Goal: Entertainment & Leisure: Consume media (video, audio)

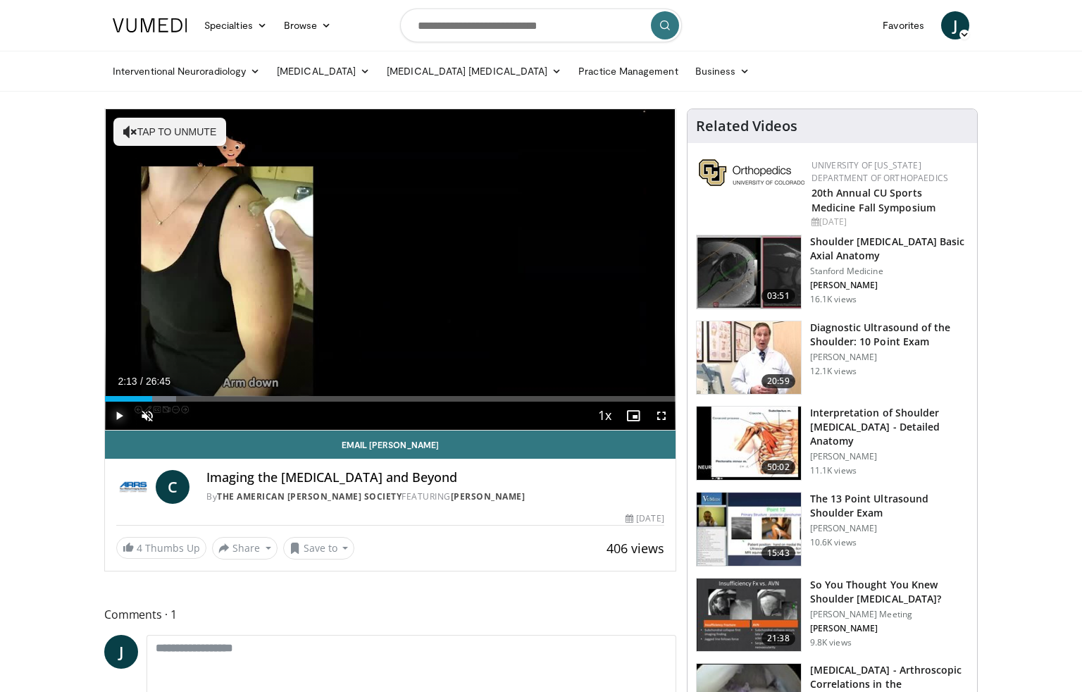
click at [118, 415] on span "Video Player" at bounding box center [119, 415] width 28 height 28
click at [152, 401] on span "Video Player" at bounding box center [147, 415] width 28 height 28
click at [153, 399] on div "Progress Bar" at bounding box center [153, 399] width 1 height 6
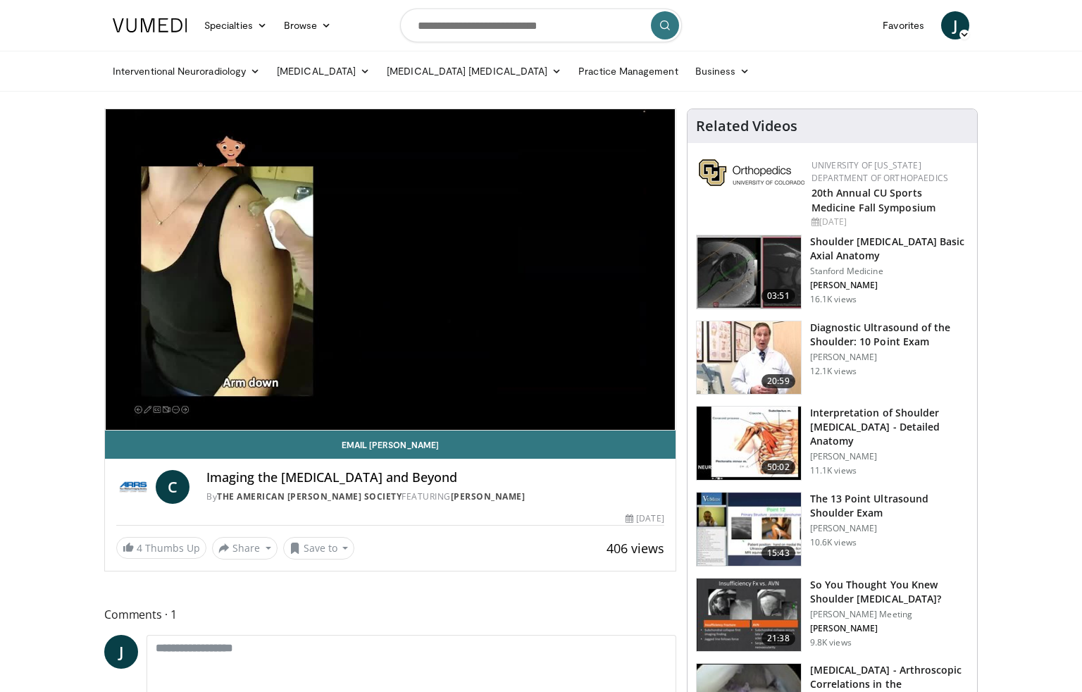
click at [122, 415] on div "10 seconds Tap to unmute" at bounding box center [390, 269] width 570 height 320
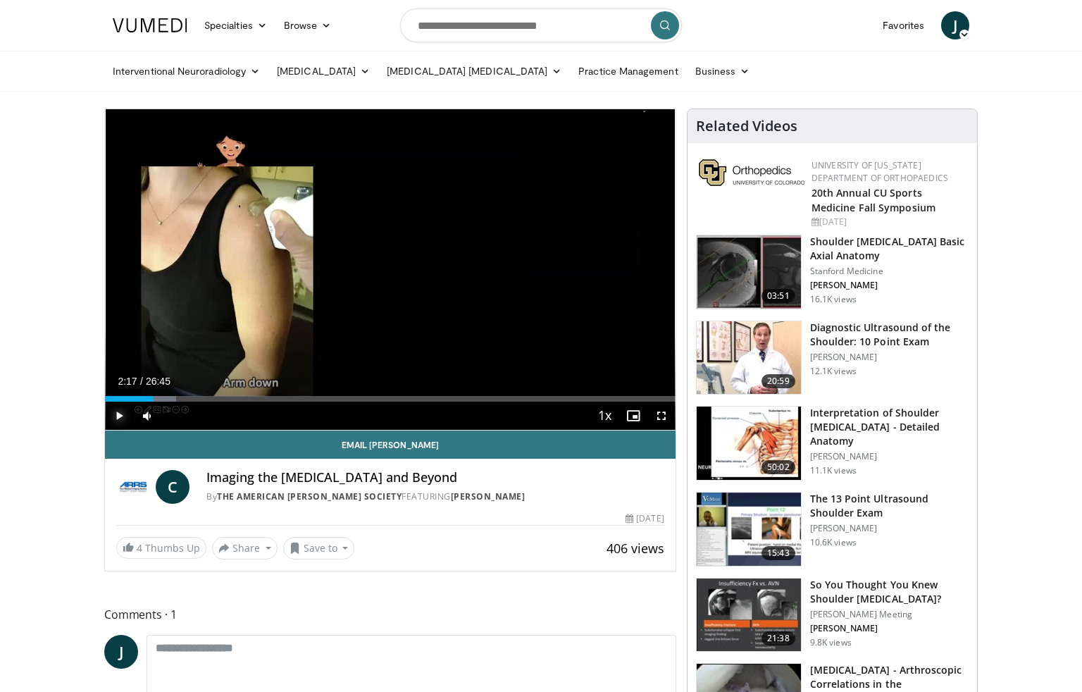
click at [121, 417] on span "Video Player" at bounding box center [119, 415] width 28 height 28
click at [144, 413] on video-js "**********" at bounding box center [390, 269] width 570 height 321
click at [146, 414] on span "Video Player" at bounding box center [147, 415] width 28 height 28
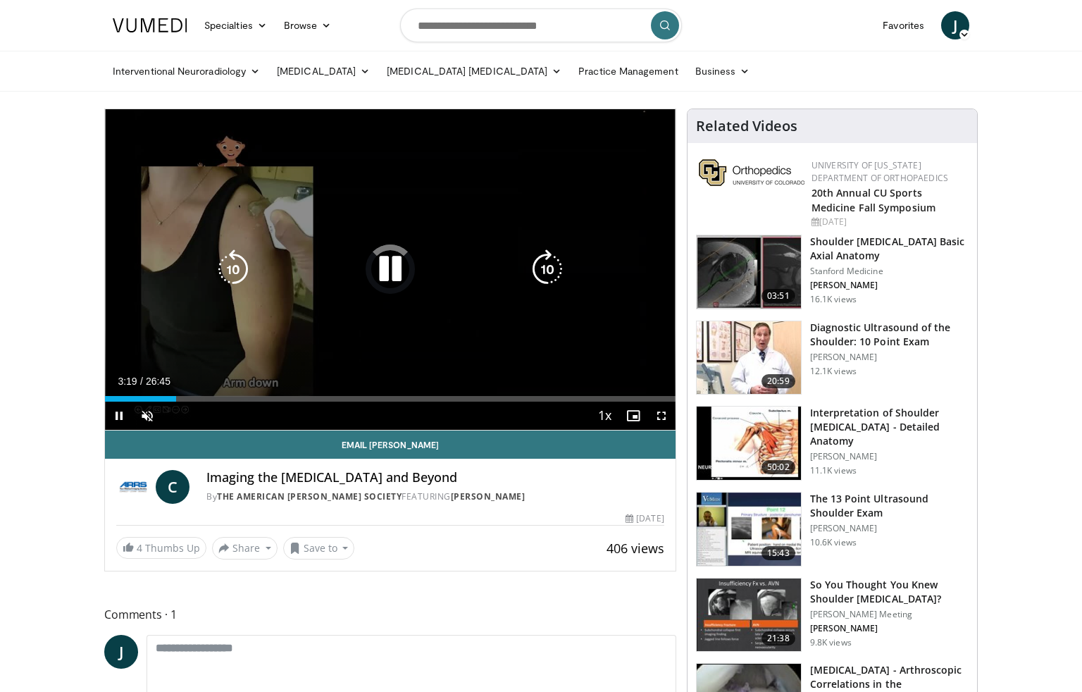
click at [187, 339] on div "10 seconds Tap to unmute" at bounding box center [390, 269] width 570 height 320
click at [200, 353] on div "10 seconds Tap to unmute" at bounding box center [390, 269] width 570 height 320
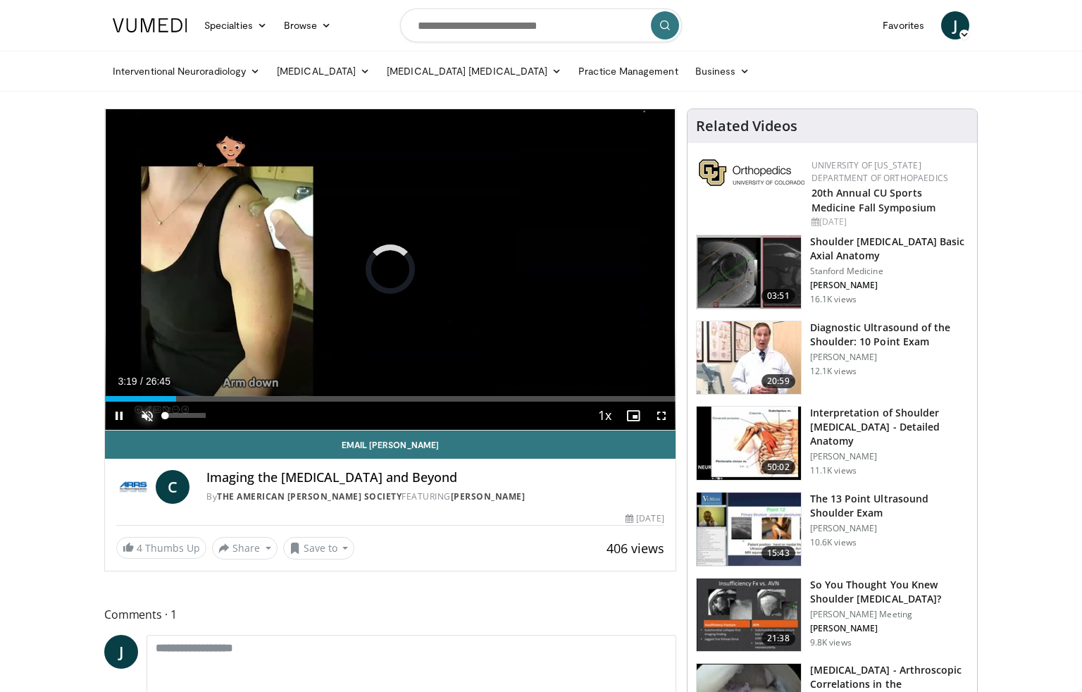
click at [150, 414] on span "Video Player" at bounding box center [147, 415] width 28 height 28
click at [120, 414] on span "Video Player" at bounding box center [119, 415] width 28 height 28
click at [175, 399] on div "Progress Bar" at bounding box center [175, 399] width 1 height 6
click at [179, 397] on div "Progress Bar" at bounding box center [179, 399] width 1 height 6
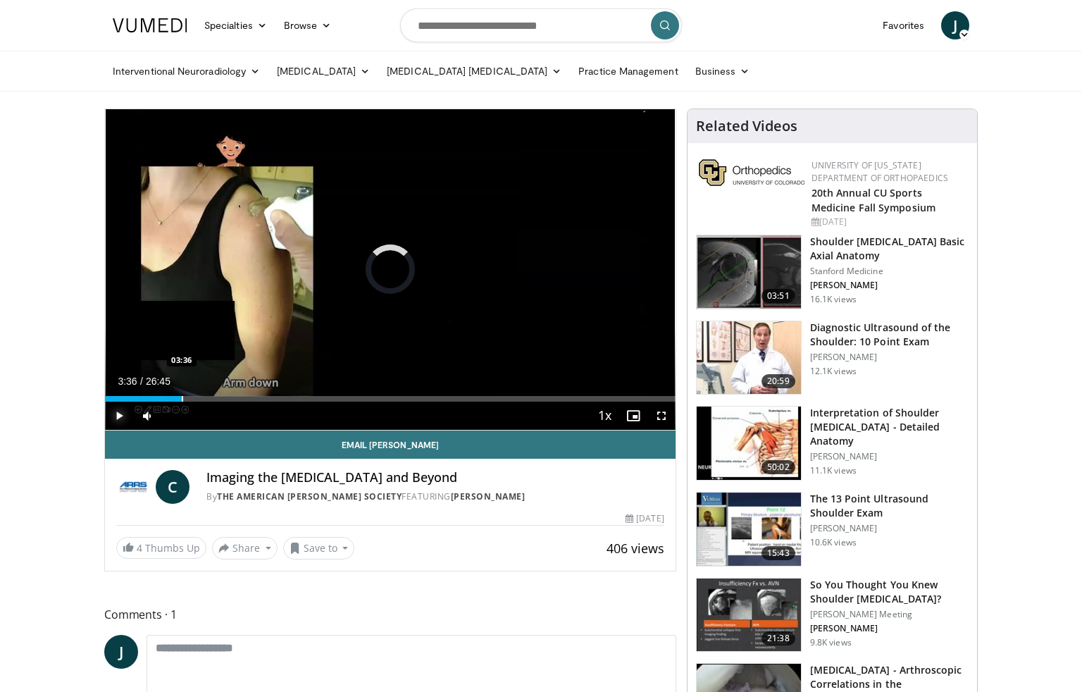
click at [182, 399] on div "Progress Bar" at bounding box center [182, 399] width 1 height 6
click at [186, 398] on div "Progress Bar" at bounding box center [186, 399] width 1 height 6
click at [194, 397] on div "Progress Bar" at bounding box center [194, 399] width 1 height 6
click at [202, 398] on div "Progress Bar" at bounding box center [201, 399] width 1 height 6
click at [213, 397] on div "Progress Bar" at bounding box center [212, 399] width 1 height 6
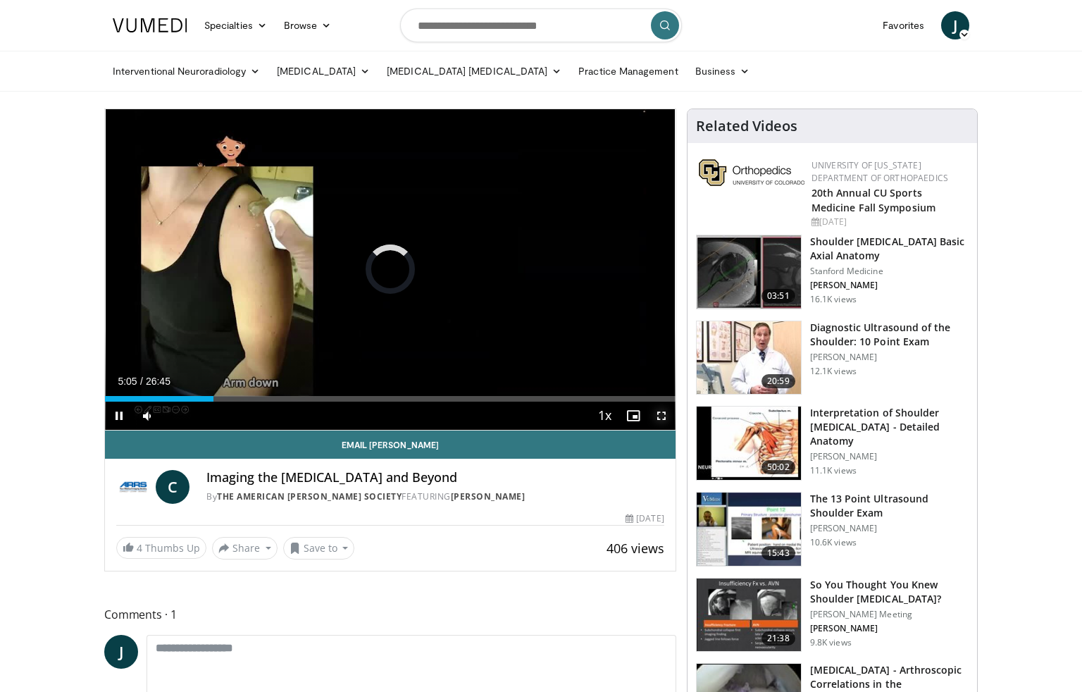
click at [659, 412] on span "Video Player" at bounding box center [661, 415] width 28 height 28
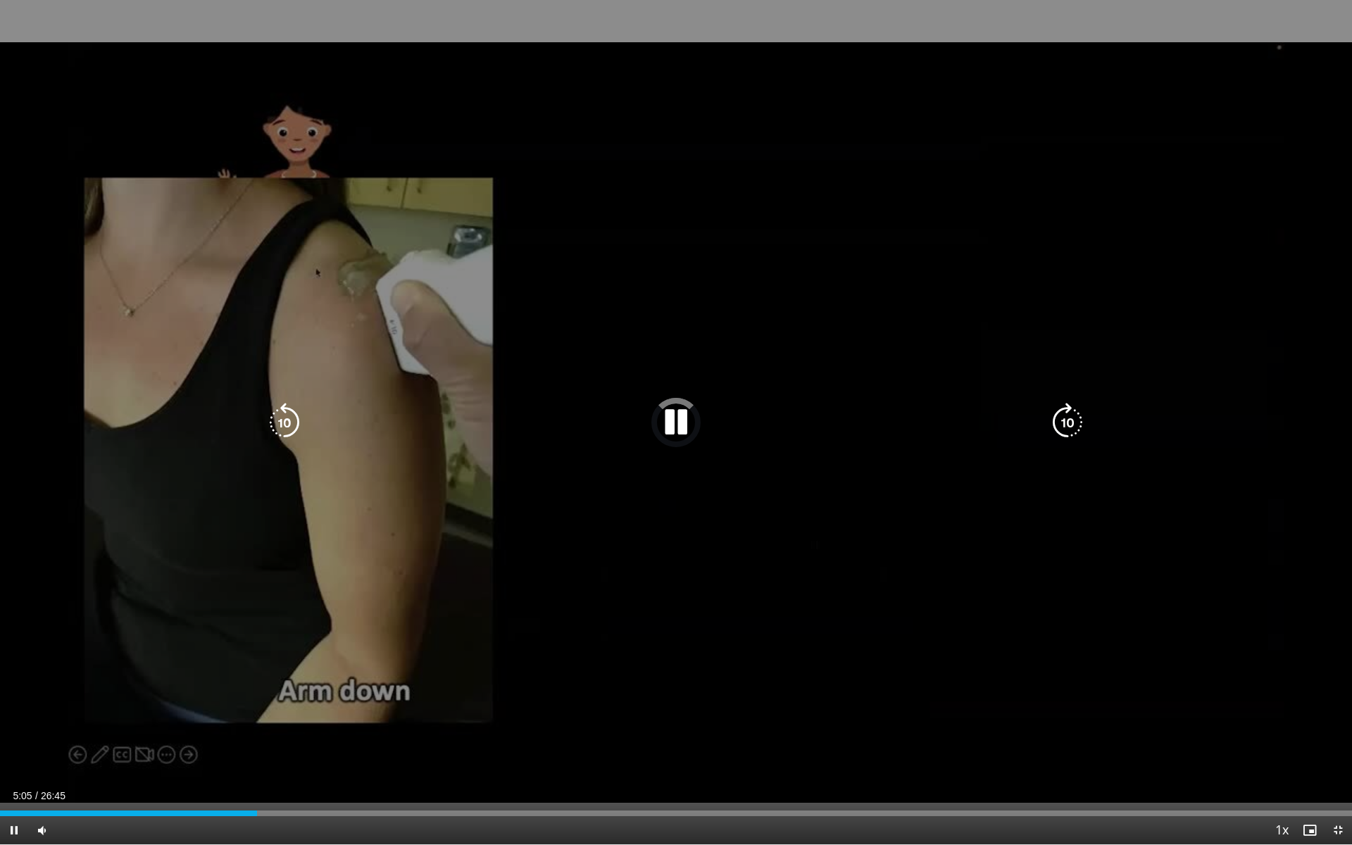
click at [291, 421] on icon "Video Player" at bounding box center [284, 422] width 39 height 39
click at [290, 421] on icon "Video Player" at bounding box center [284, 422] width 39 height 39
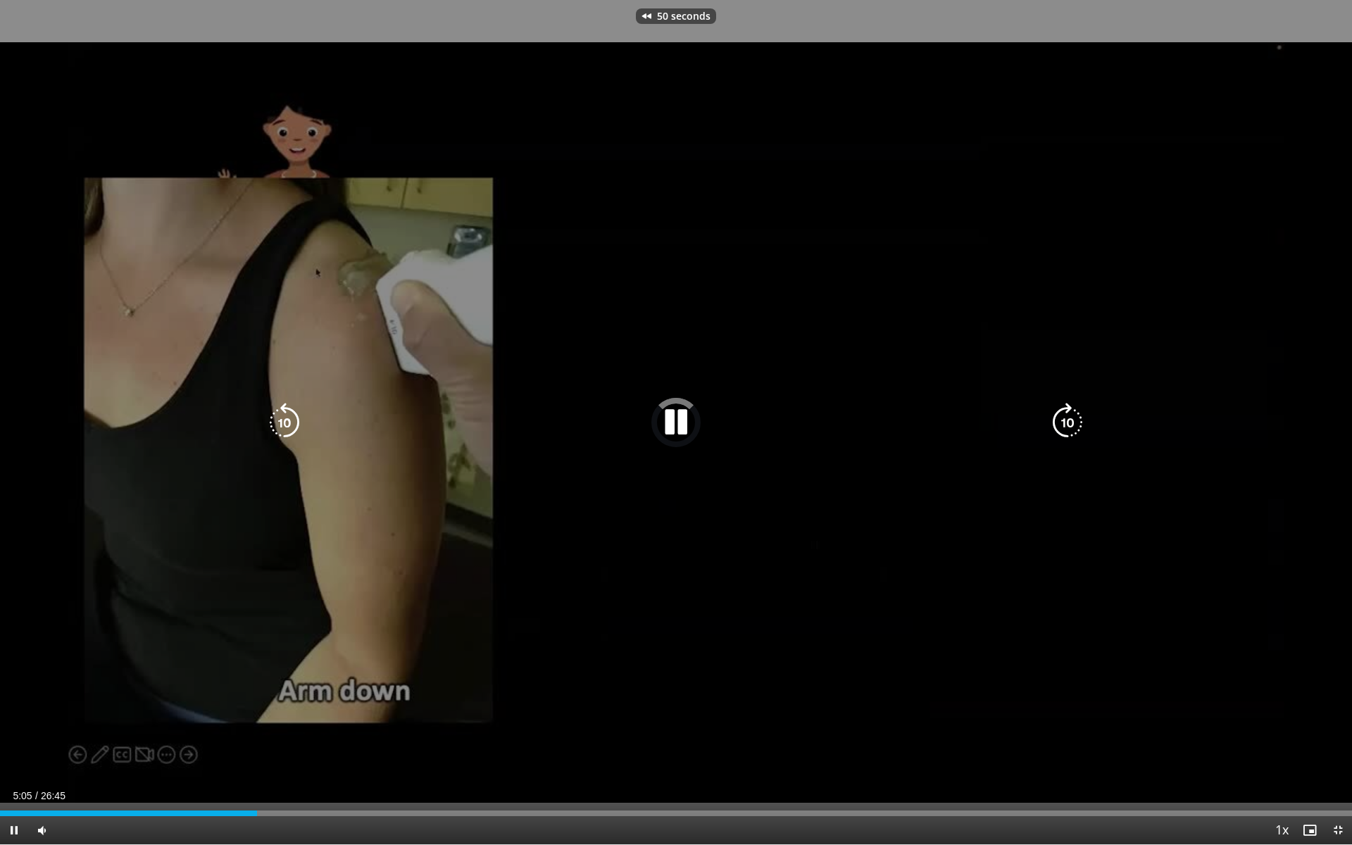
click at [290, 421] on icon "Video Player" at bounding box center [284, 422] width 39 height 39
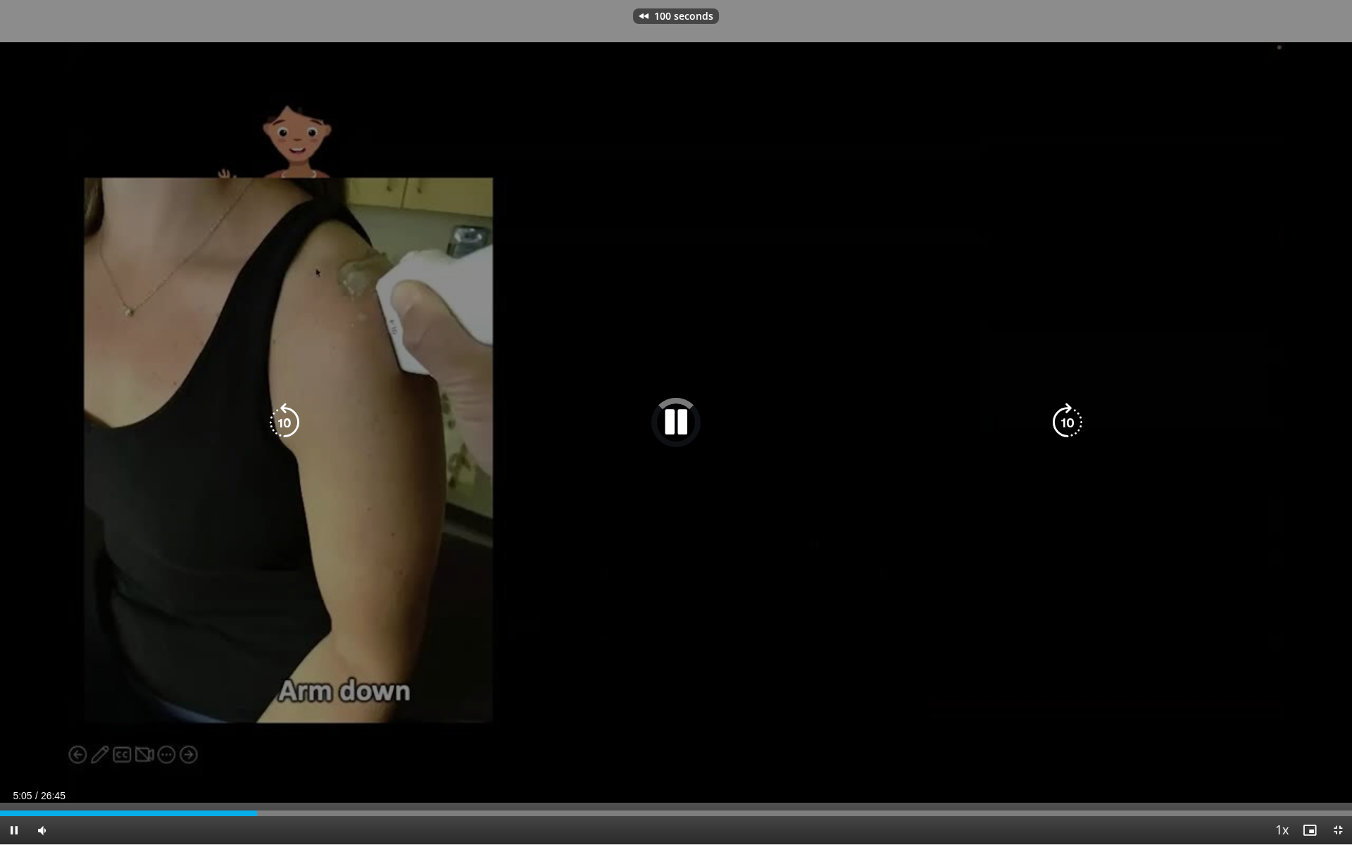
click at [290, 421] on icon "Video Player" at bounding box center [284, 422] width 39 height 39
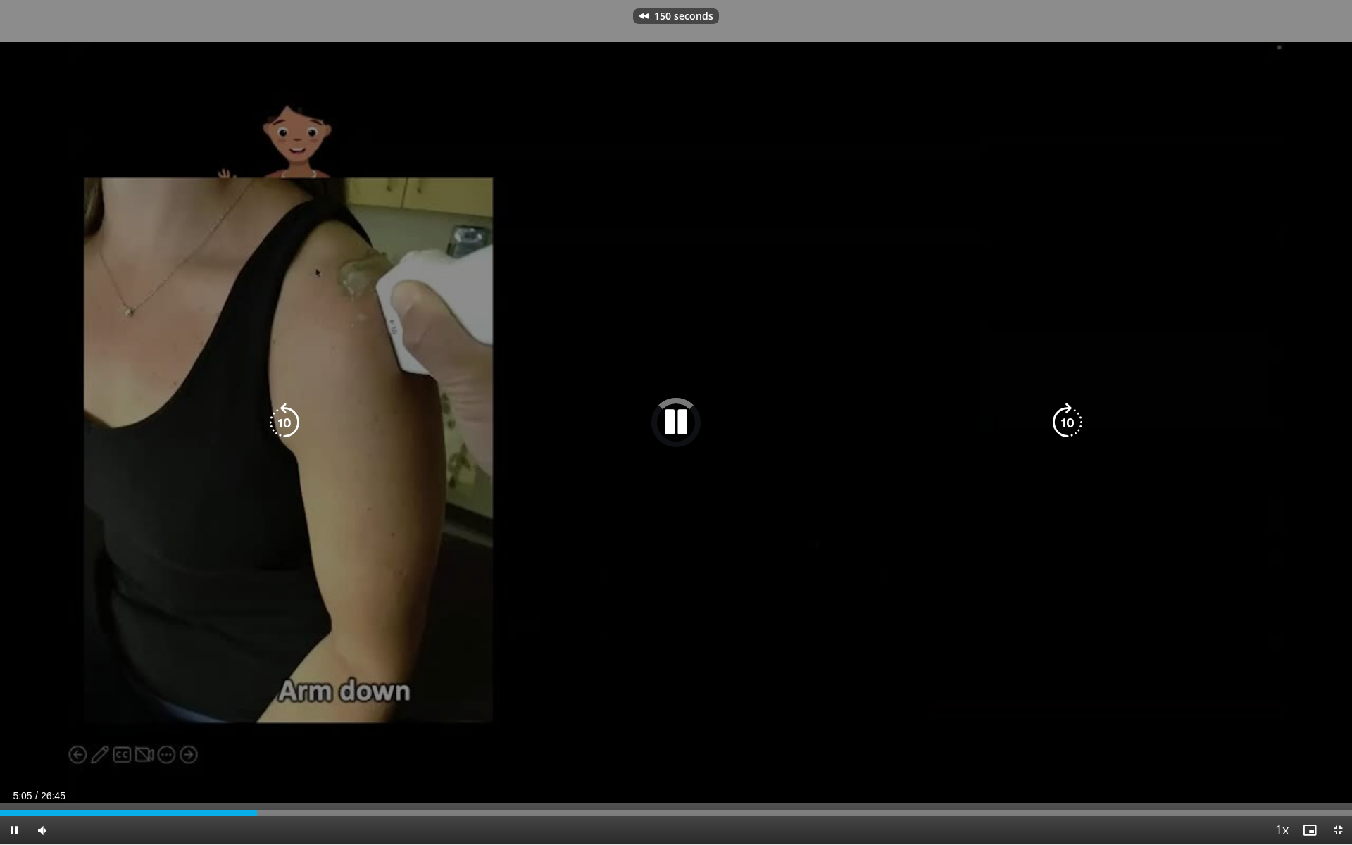
click at [290, 421] on icon "Video Player" at bounding box center [284, 422] width 39 height 39
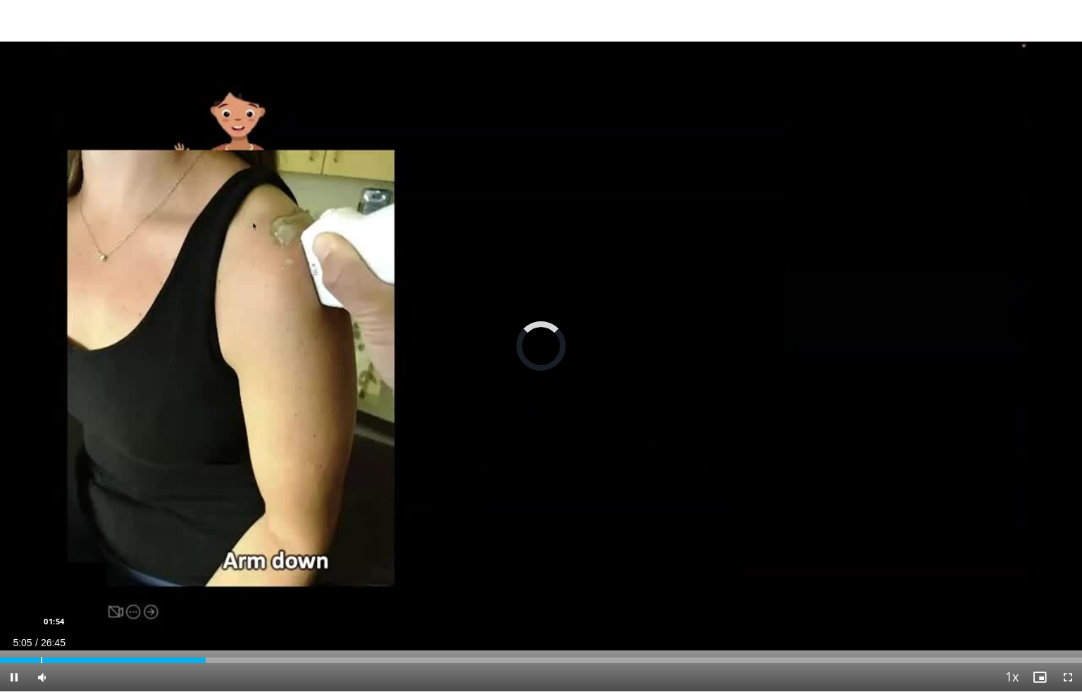
click at [146, 649] on div "Loaded : 12.44% 02:15 01:54" at bounding box center [541, 655] width 1082 height 13
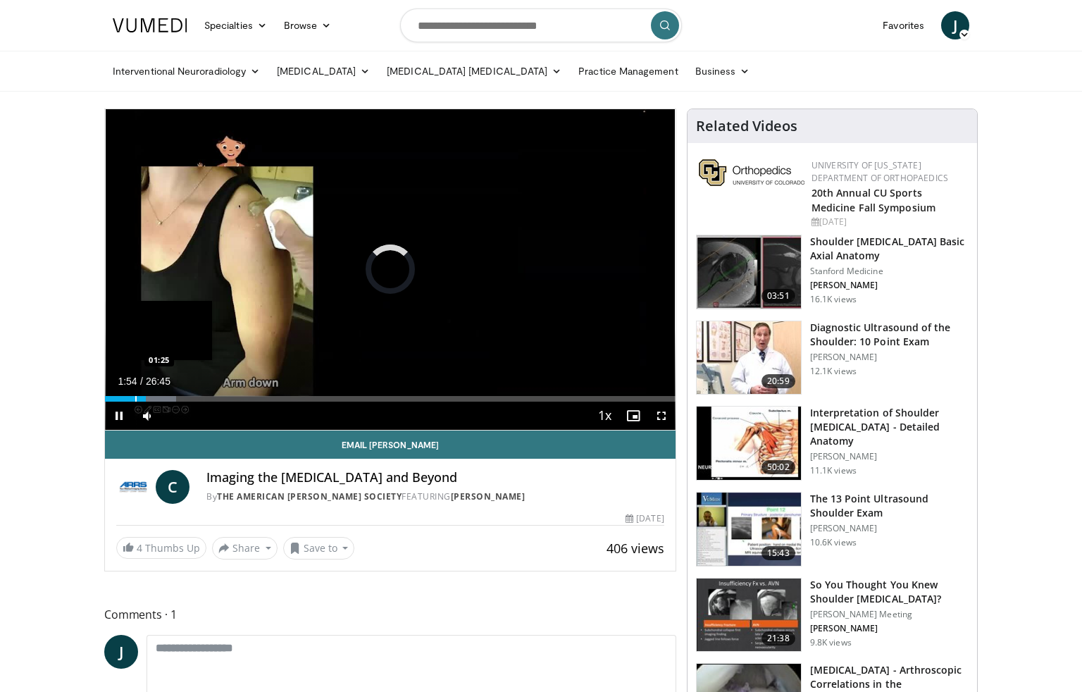
click at [136, 399] on div "Progress Bar" at bounding box center [135, 399] width 1 height 6
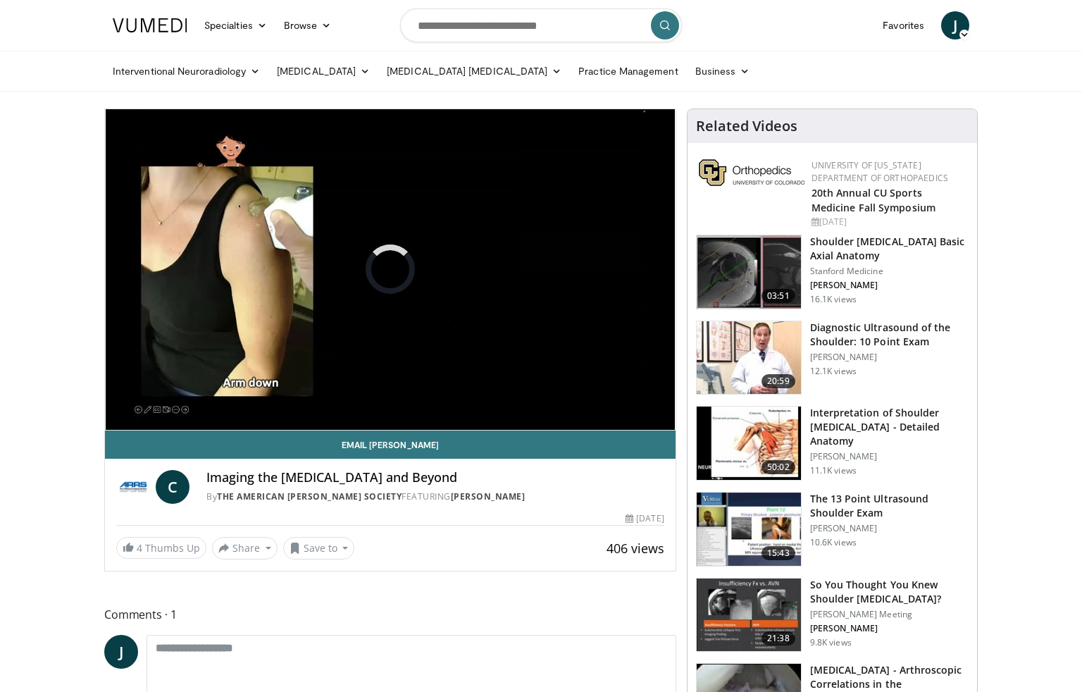
click at [123, 397] on video-js "**********" at bounding box center [390, 269] width 570 height 321
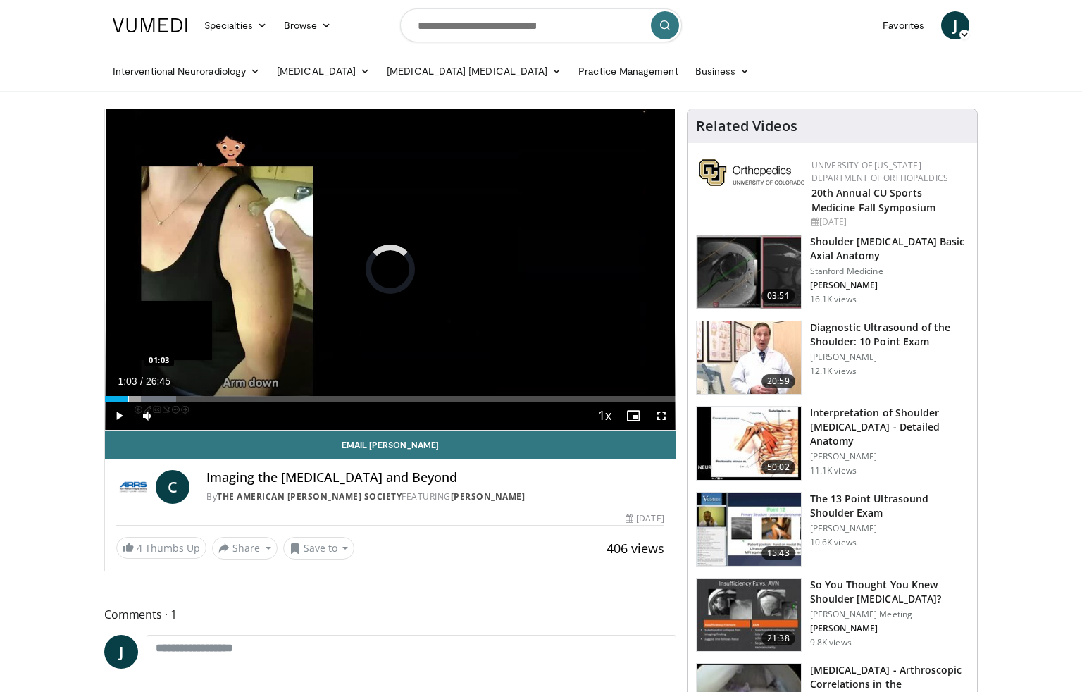
click at [127, 400] on div "Progress Bar" at bounding box center [127, 399] width 1 height 6
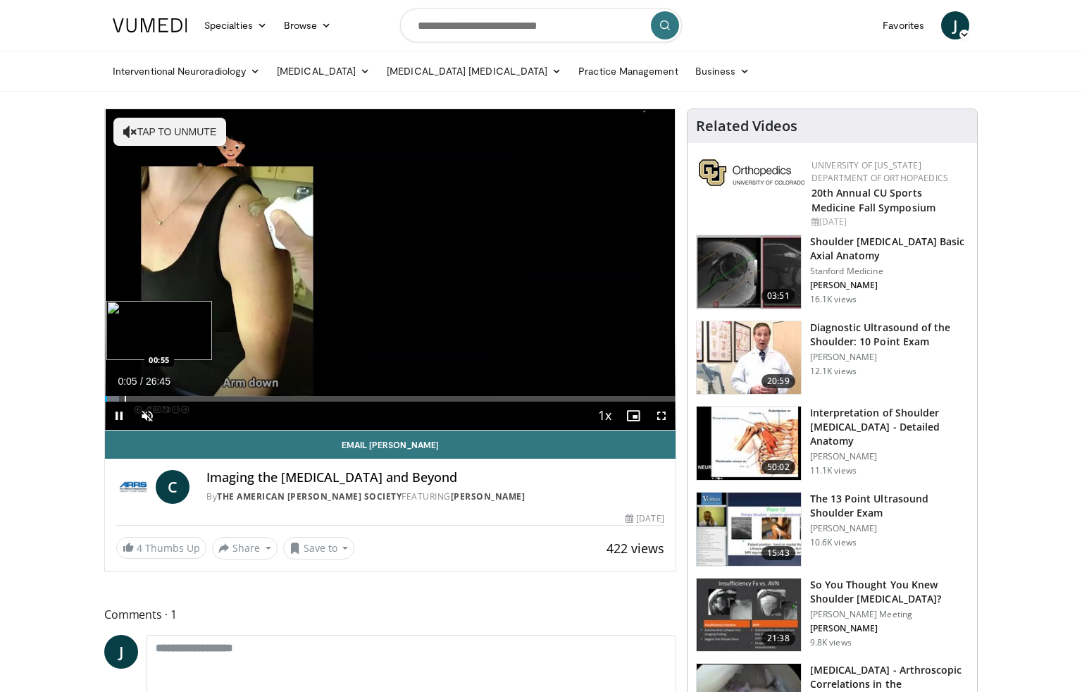
click at [125, 397] on div "Progress Bar" at bounding box center [125, 399] width 1 height 6
click at [149, 417] on span "Video Player" at bounding box center [147, 415] width 28 height 28
click at [138, 399] on div "Progress Bar" at bounding box center [138, 399] width 1 height 6
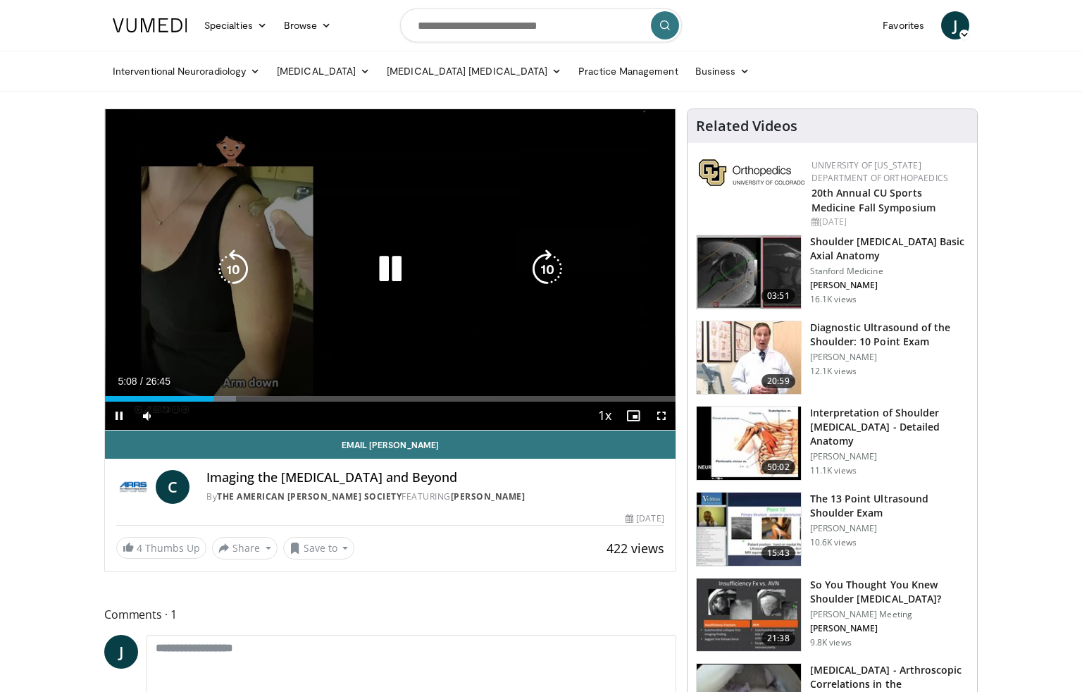
click at [517, 158] on div "10 seconds Tap to unmute" at bounding box center [390, 269] width 570 height 320
